Goal: Find specific page/section: Find specific page/section

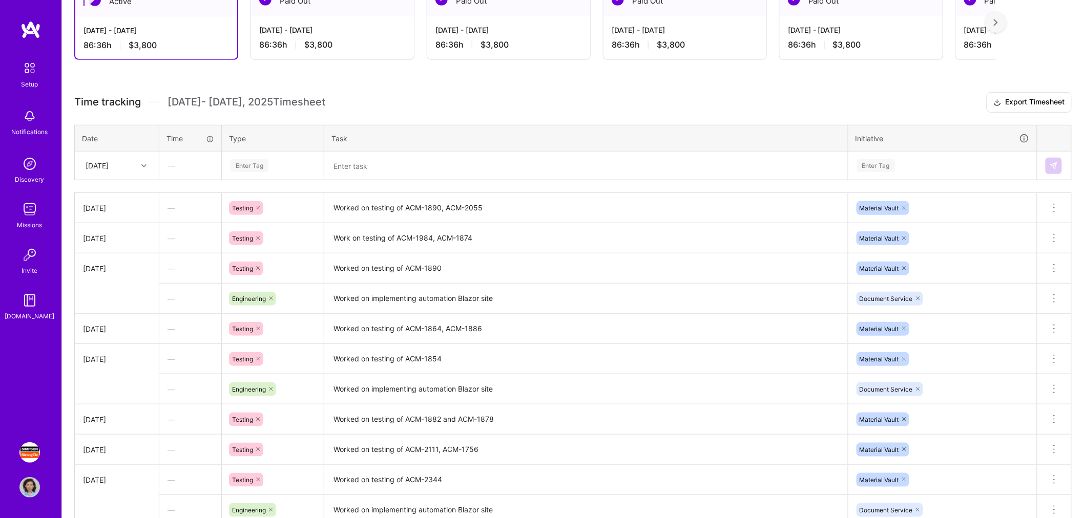
scroll to position [172, 0]
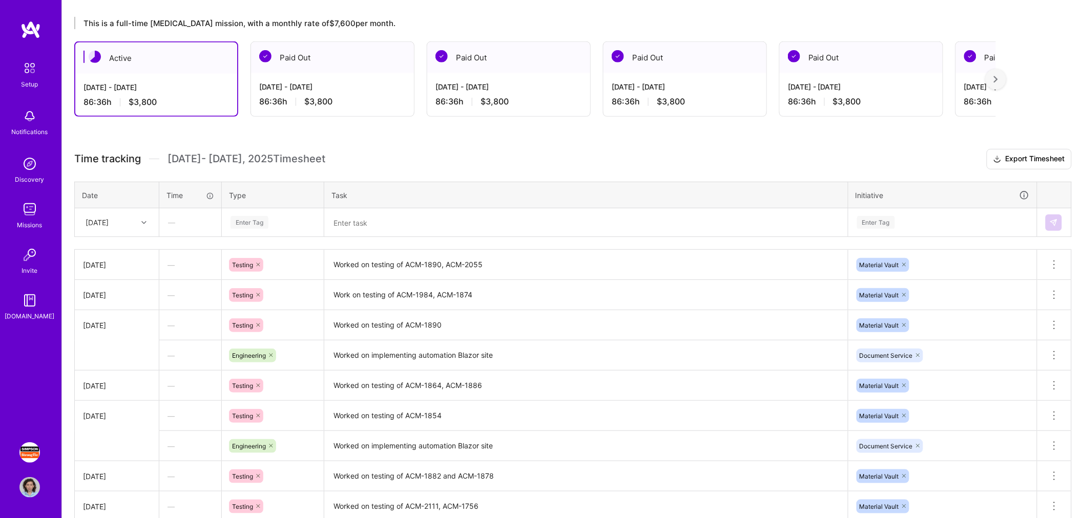
click at [25, 454] on img at bounding box center [29, 453] width 20 height 20
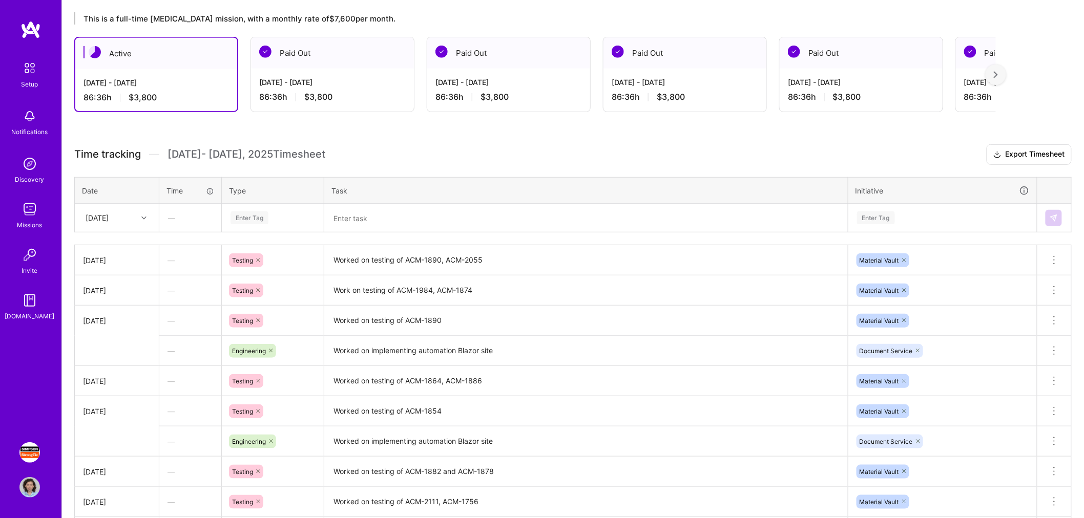
scroll to position [172, 0]
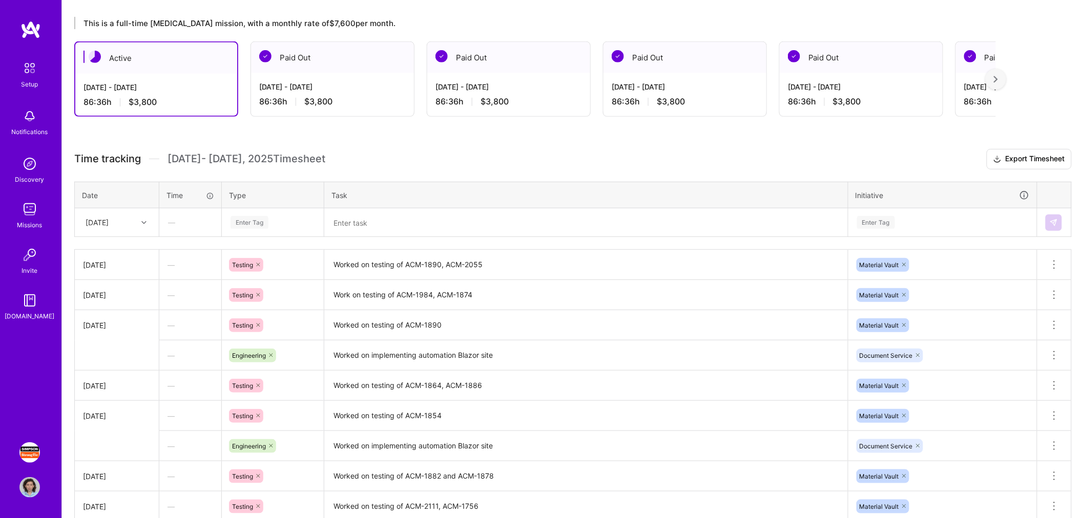
click at [30, 84] on div "Setup" at bounding box center [30, 84] width 17 height 11
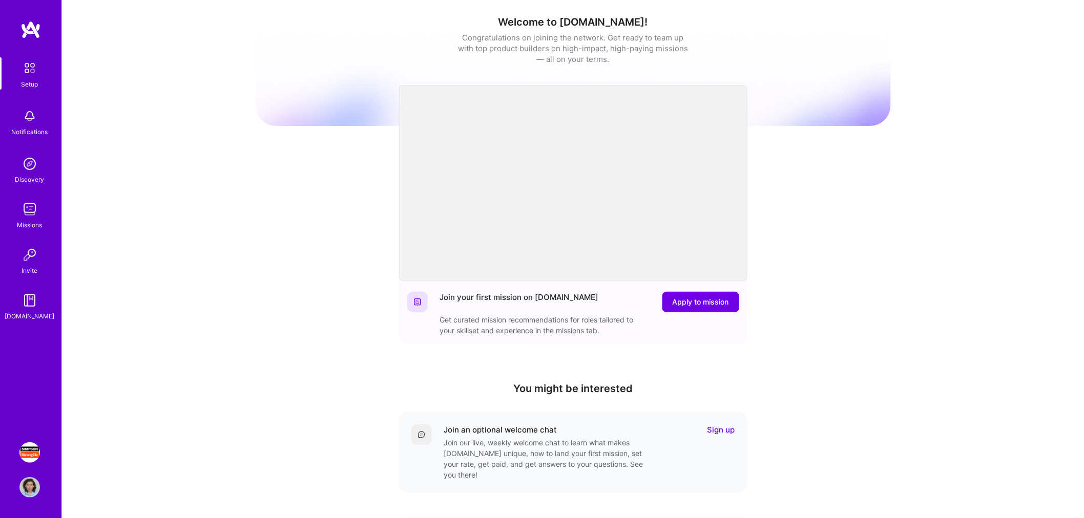
click at [31, 32] on img at bounding box center [30, 29] width 20 height 18
